Goal: Information Seeking & Learning: Learn about a topic

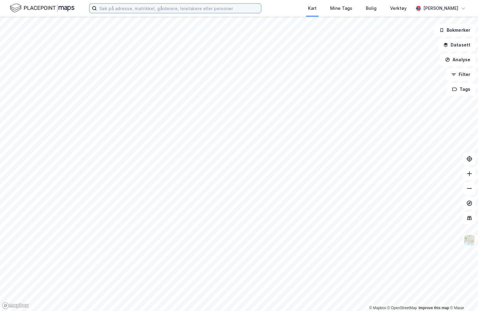
click at [128, 10] on input at bounding box center [179, 8] width 164 height 9
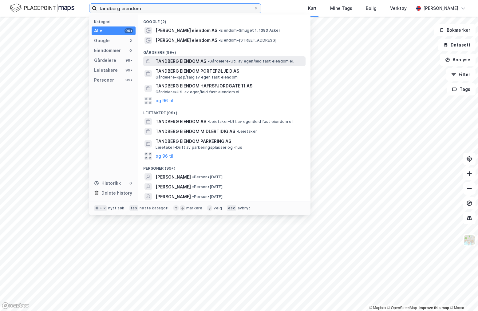
type input "tandberg eiendom"
click at [169, 61] on span "TANDBERG EIENDOM AS" at bounding box center [181, 61] width 51 height 7
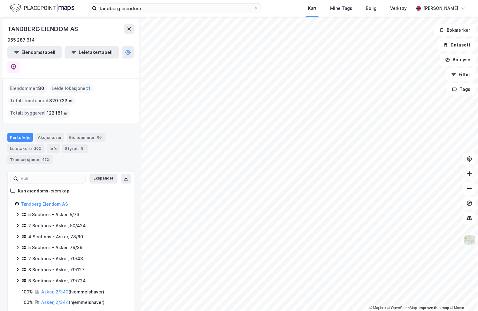
click at [472, 174] on icon at bounding box center [470, 173] width 6 height 6
click at [471, 175] on icon at bounding box center [470, 173] width 6 height 6
click at [472, 176] on icon at bounding box center [470, 173] width 6 height 6
click at [473, 170] on button at bounding box center [470, 173] width 12 height 12
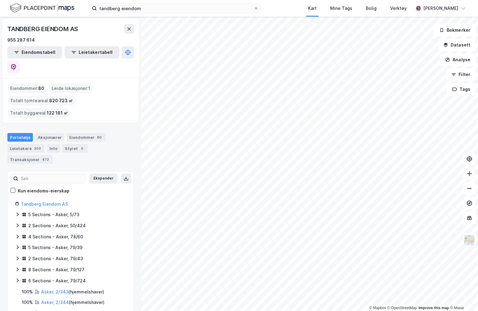
click at [472, 171] on icon at bounding box center [470, 173] width 6 height 6
click at [472, 175] on icon at bounding box center [470, 173] width 6 height 6
click at [472, 190] on icon at bounding box center [470, 188] width 6 height 6
click at [470, 190] on icon at bounding box center [470, 188] width 6 height 6
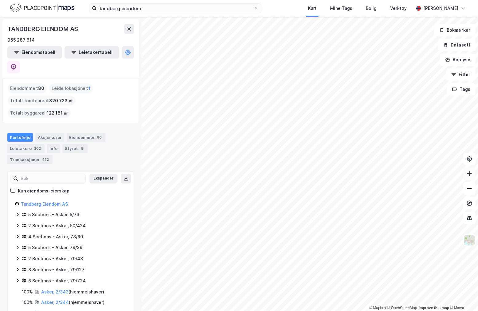
click at [471, 174] on icon at bounding box center [470, 173] width 6 height 6
click at [174, 0] on html "tandberg eiendom Kart Mine Tags Bolig Verktøy [PERSON_NAME] © Mapbox © OpenStre…" at bounding box center [239, 155] width 478 height 311
click at [473, 83] on div "© Mapbox © OpenStreetMap Improve this map © [PERSON_NAME] EIENDOM AS 955 287 61…" at bounding box center [239, 164] width 478 height 294
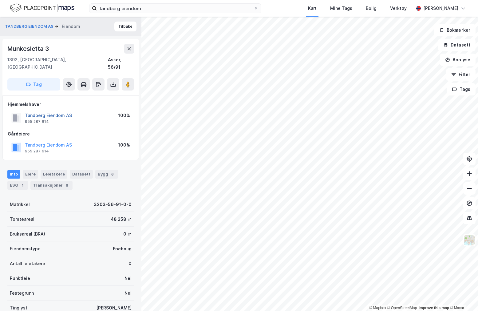
click at [0, 0] on button "Tandberg Eiendom AS" at bounding box center [0, 0] width 0 height 0
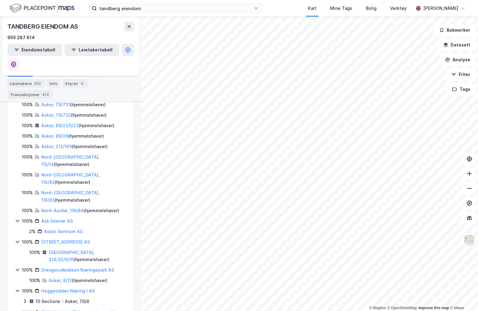
scroll to position [479, 0]
click at [58, 172] on link "Nord-[GEOGRAPHIC_DATA], 116/82" at bounding box center [70, 178] width 58 height 13
